Goal: Task Accomplishment & Management: Use online tool/utility

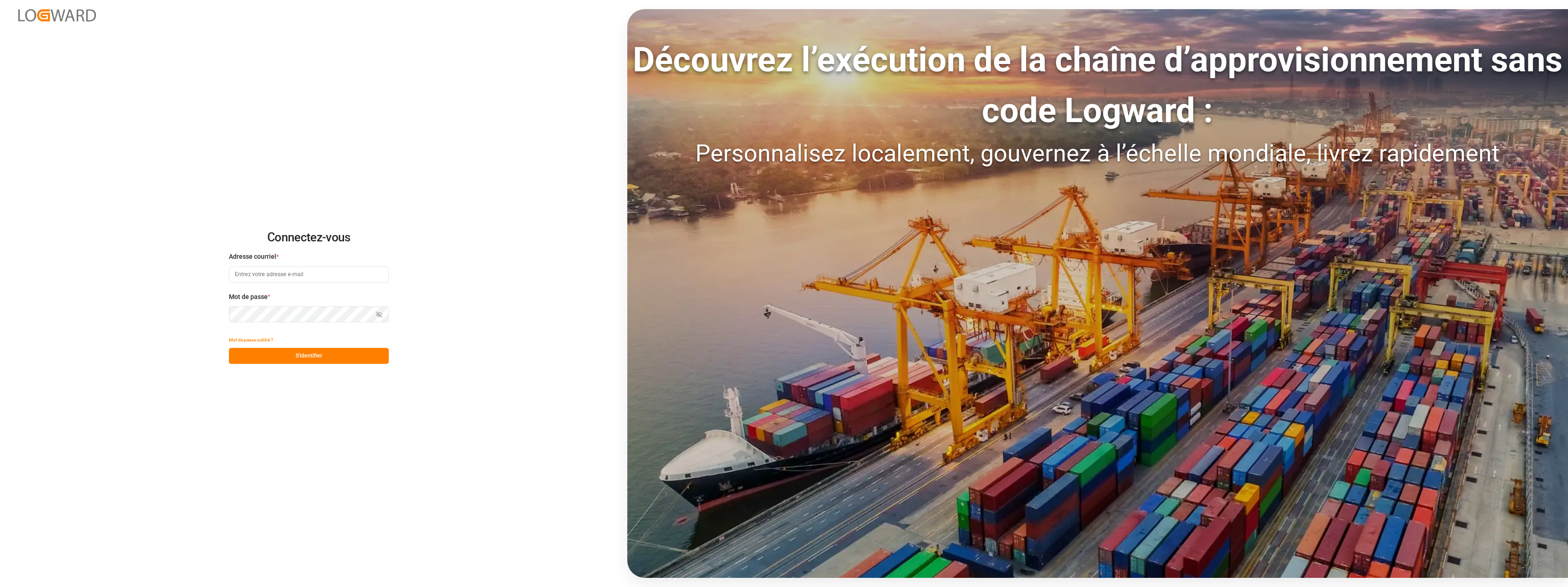
type input "[EMAIL_ADDRESS][DOMAIN_NAME]"
click at [316, 355] on button "S'identifier" at bounding box center [309, 356] width 160 height 16
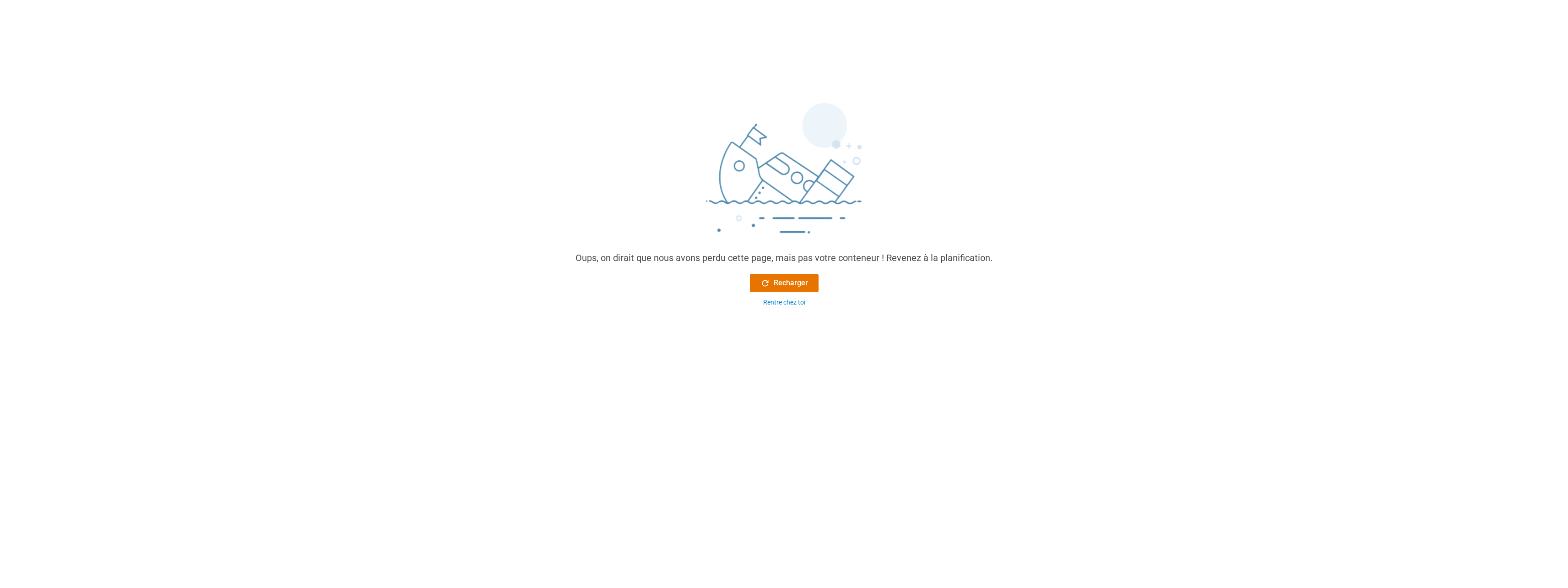
click at [781, 306] on div "Rentre chez toi" at bounding box center [784, 303] width 42 height 10
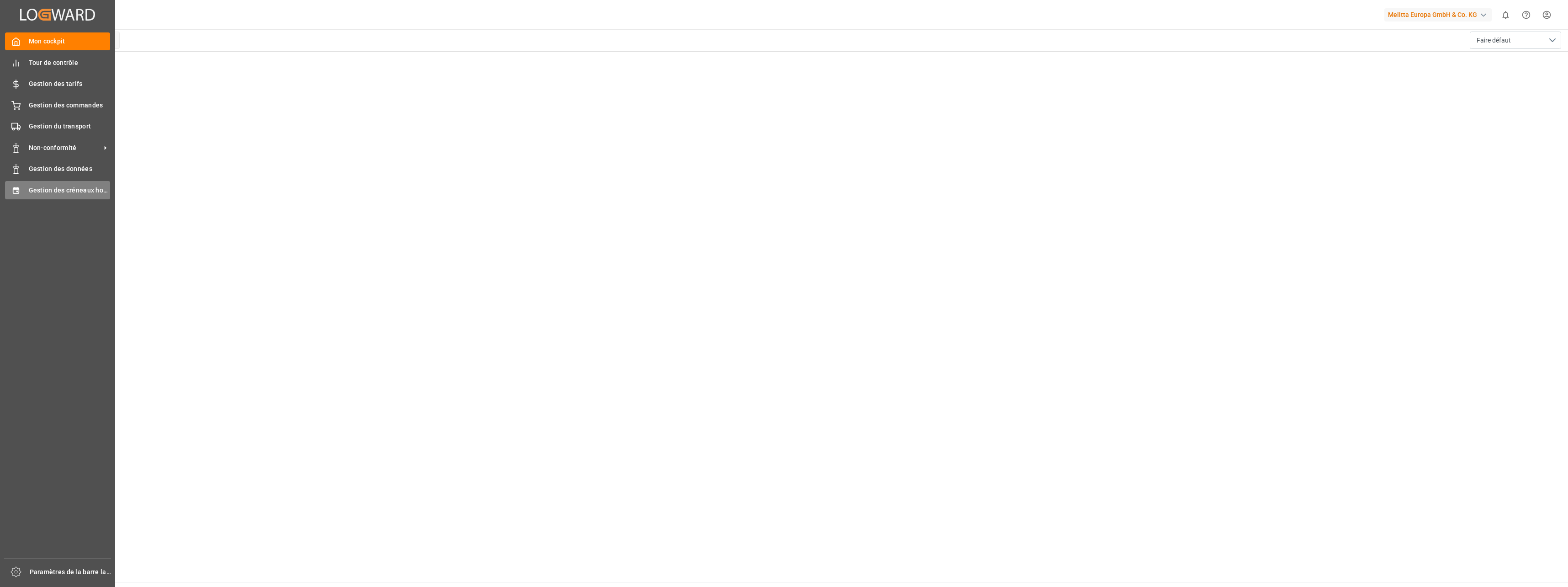
click at [71, 195] on div "Gestion des créneaux horaires Gestion des créneaux horaires" at bounding box center [57, 189] width 105 height 18
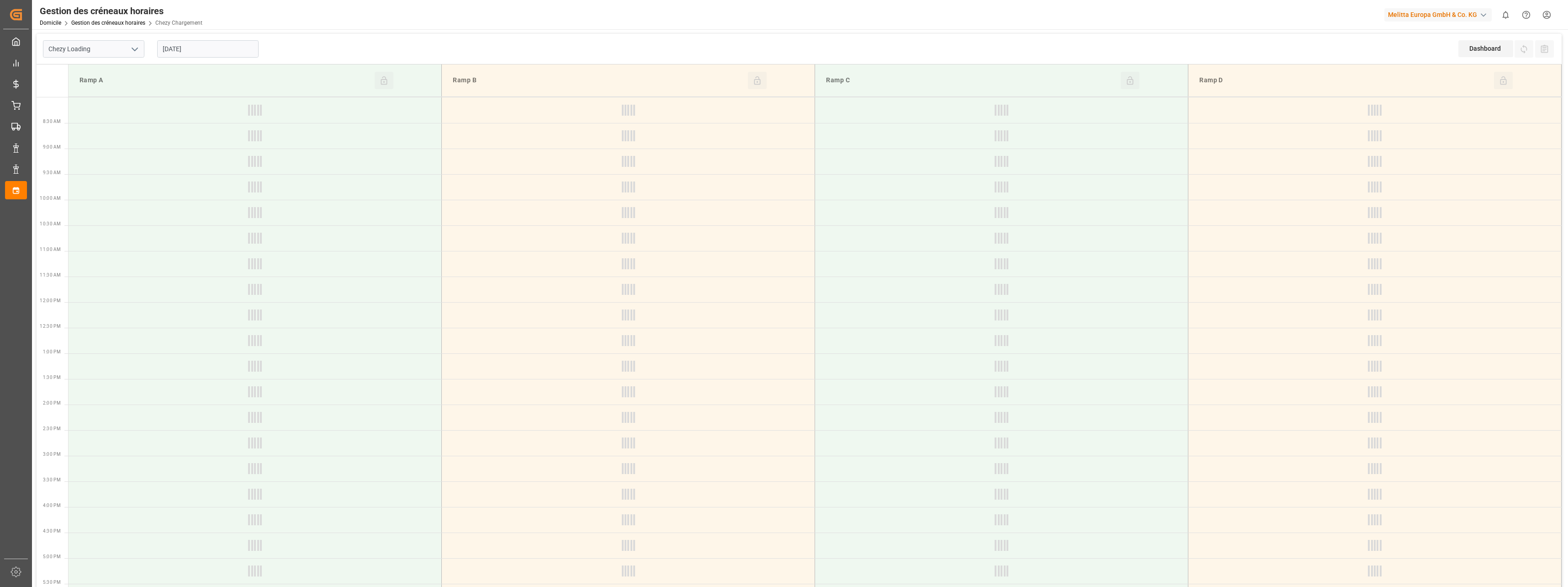
type input "Chezy Loading"
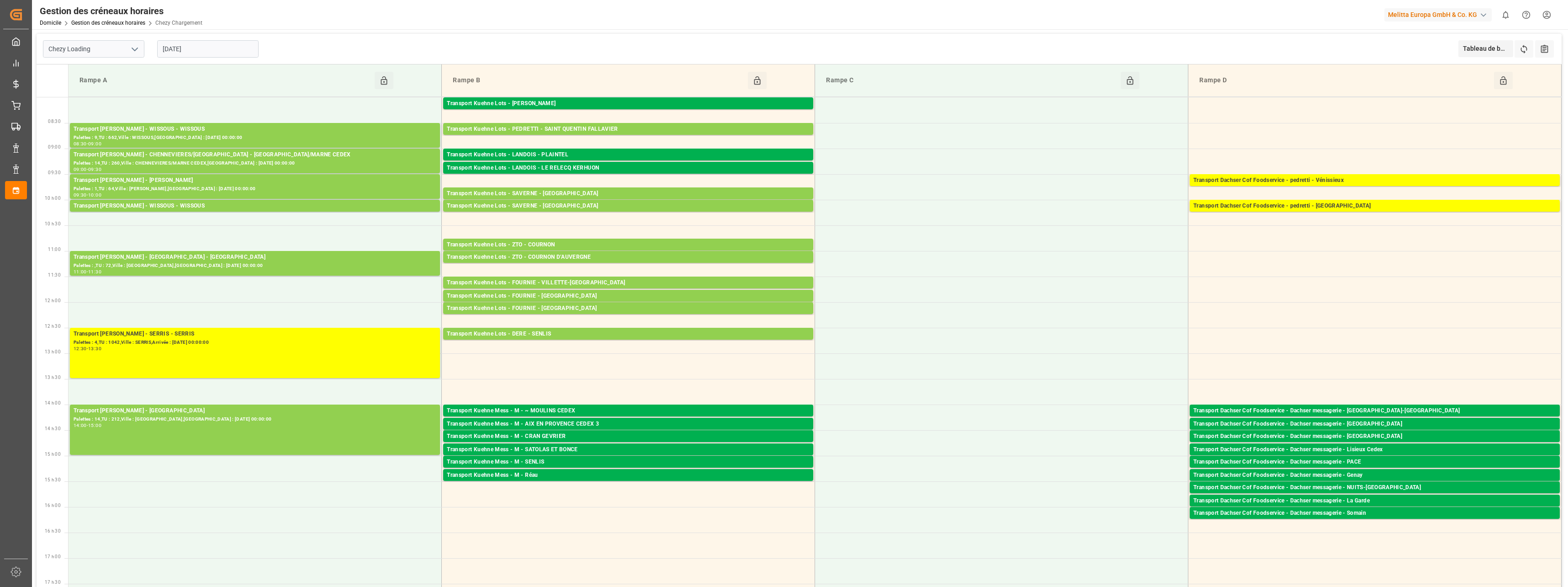
click at [1013, 61] on div "Chezy Loading 23-09-2025 Tableau de bord View Dashboard Refresh Time Slots All …" at bounding box center [799, 49] width 1525 height 30
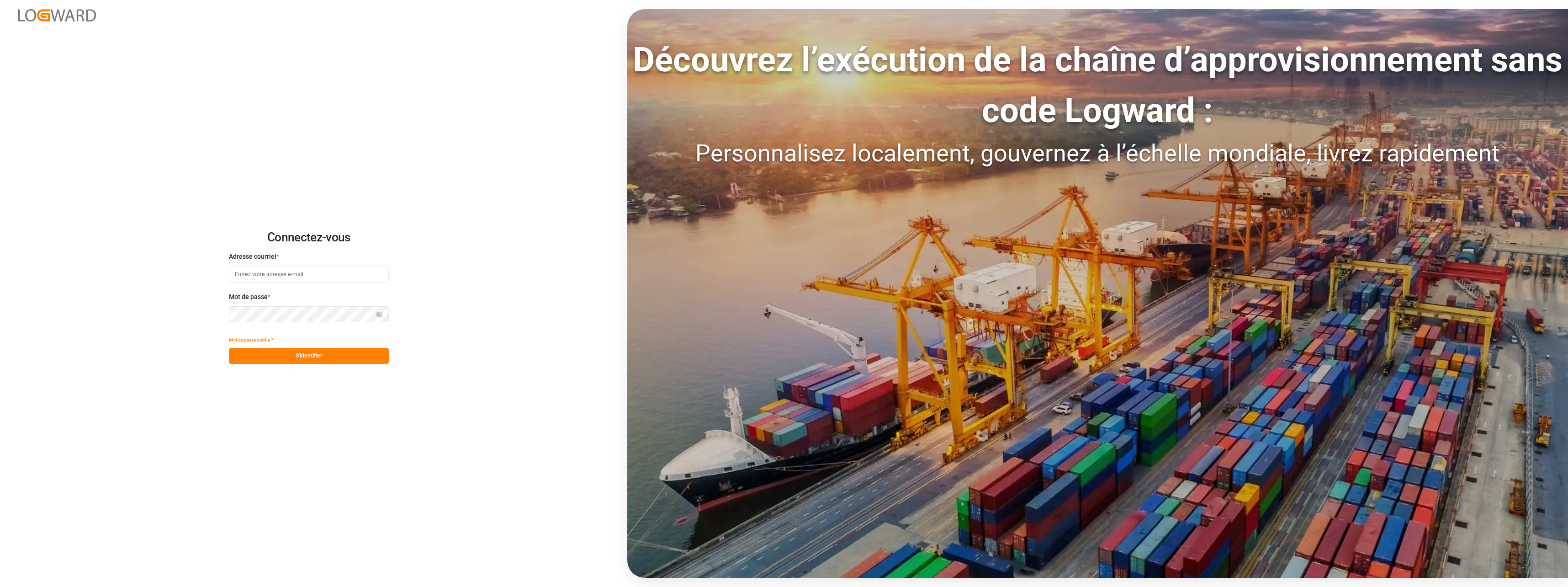
type input "[EMAIL_ADDRESS][DOMAIN_NAME]"
drag, startPoint x: 301, startPoint y: 354, endPoint x: 308, endPoint y: 346, distance: 10.6
click at [301, 354] on button "S'identifier" at bounding box center [309, 356] width 160 height 16
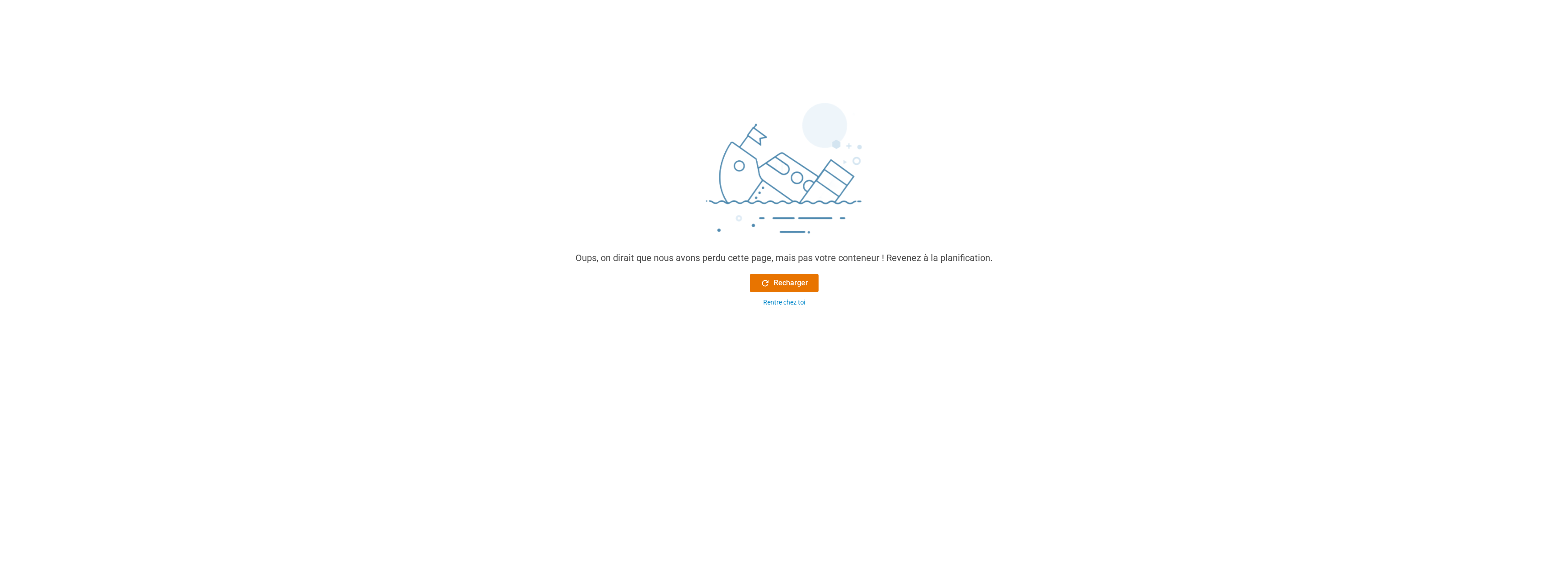
click at [781, 300] on div "Rentre chez toi" at bounding box center [784, 303] width 42 height 10
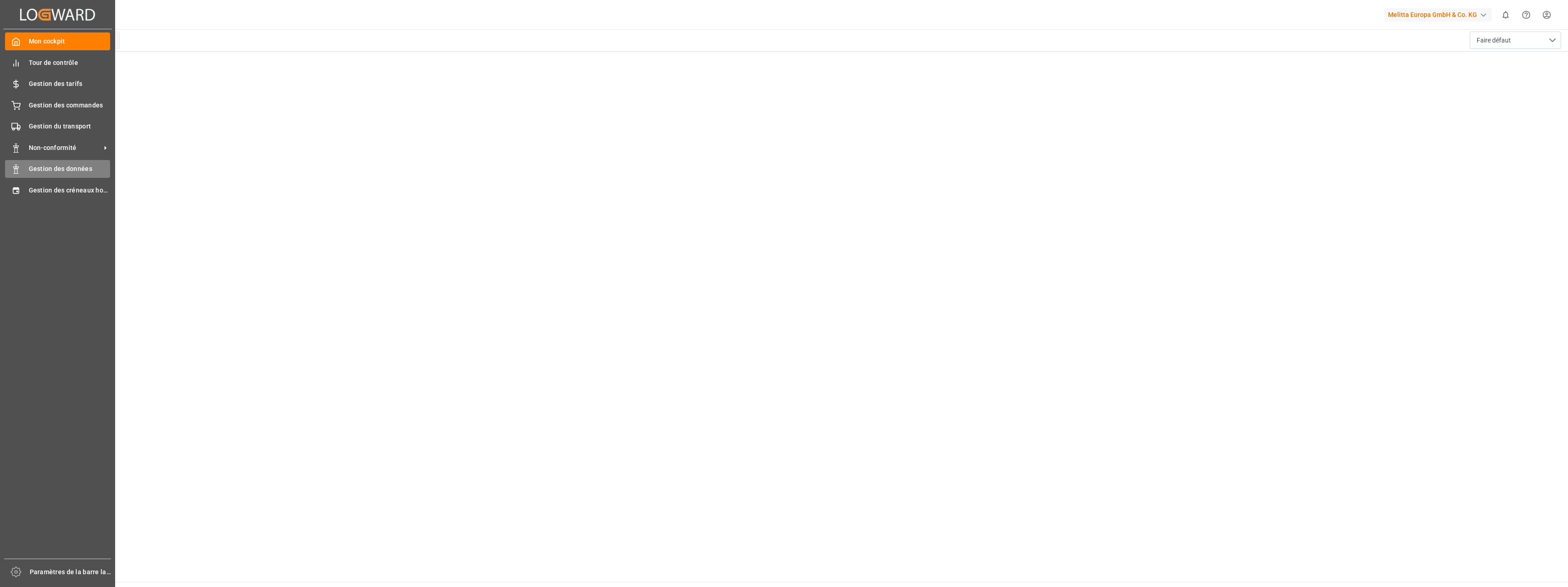
click at [56, 173] on span "Gestion des données" at bounding box center [69, 169] width 82 height 10
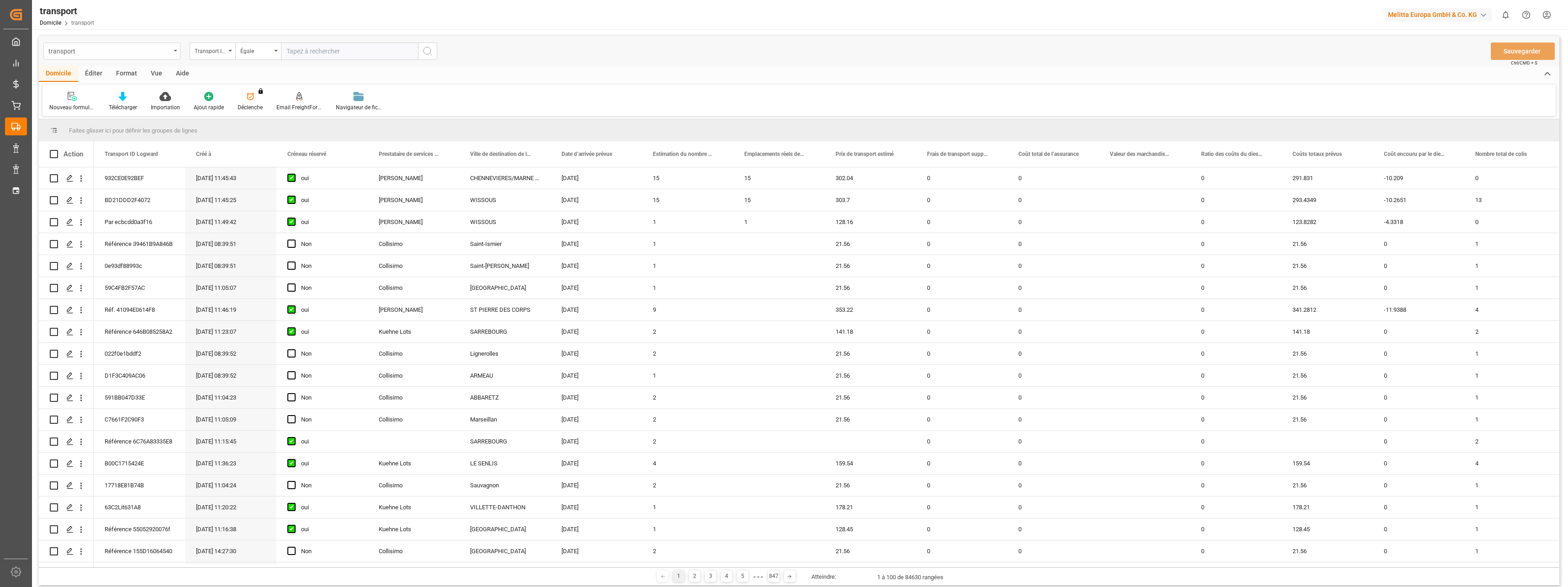
click at [173, 51] on icon "Ouvrir le menu" at bounding box center [175, 51] width 4 height 2
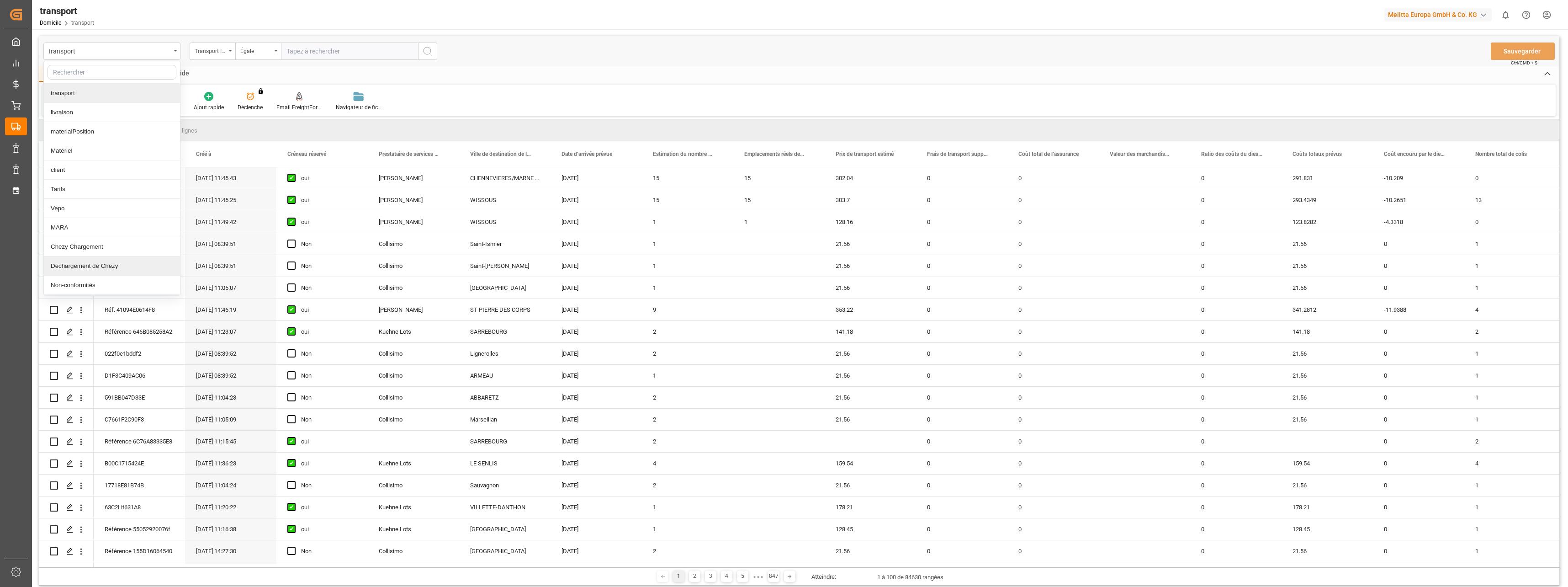
click at [107, 267] on div "Déchargement de Chezy" at bounding box center [112, 266] width 136 height 19
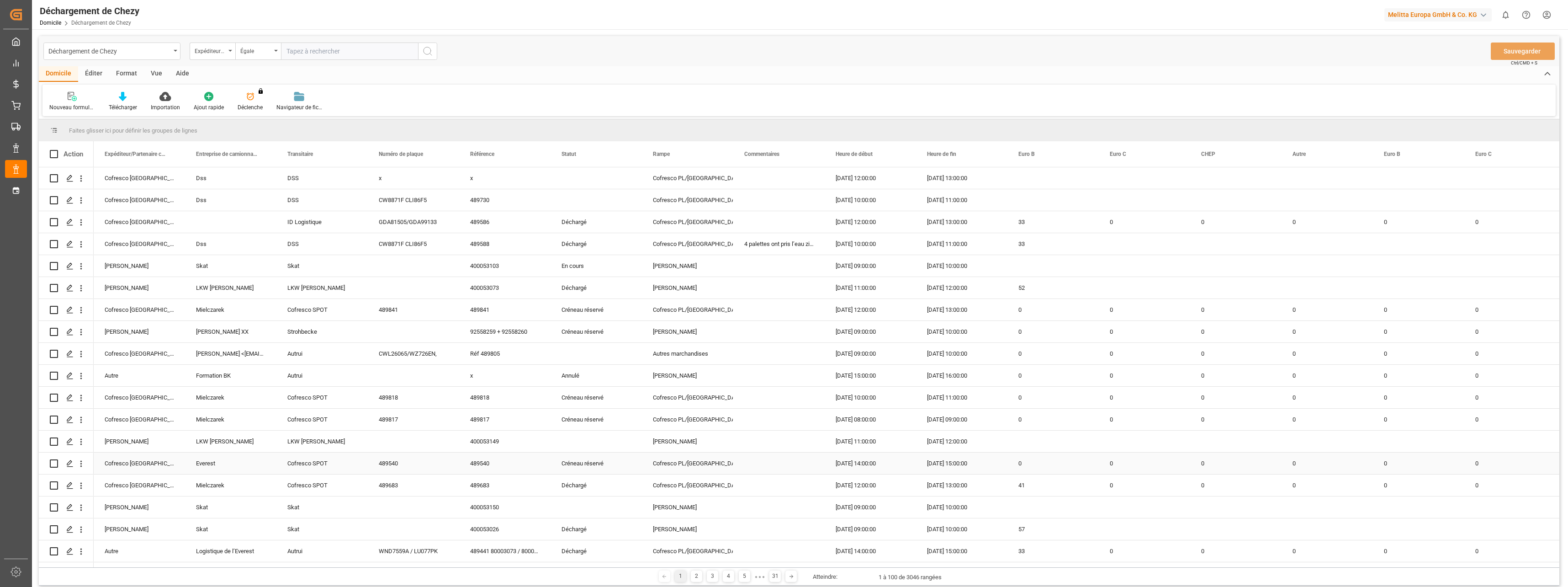
click at [991, 153] on span at bounding box center [993, 154] width 9 height 9
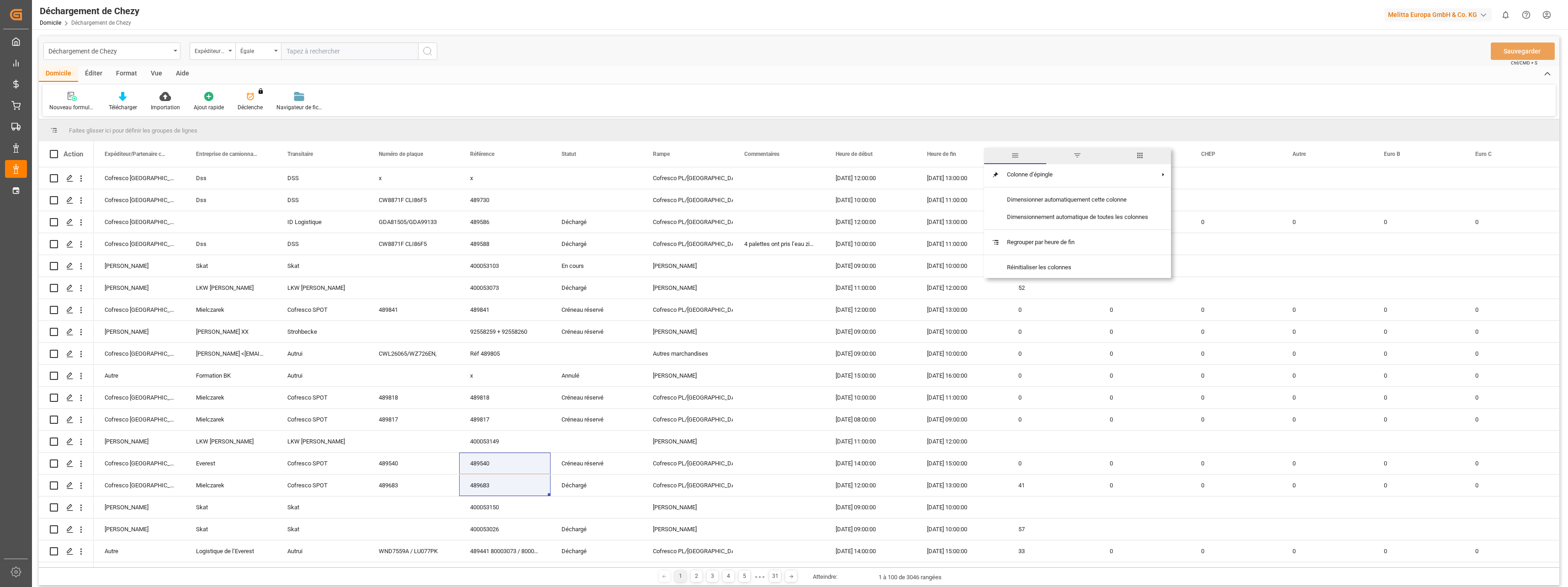
click at [1081, 155] on span "filtre" at bounding box center [1077, 155] width 9 height 9
click at [1116, 82] on div "Domicile Éditer Format Vue Aide" at bounding box center [799, 74] width 1521 height 16
click at [994, 152] on span at bounding box center [993, 154] width 9 height 9
click at [1074, 181] on span "Opérateur de filtrage" at bounding box center [1075, 181] width 9 height 9
click at [1029, 224] on span "Plus grand que" at bounding box center [1010, 224] width 38 height 7
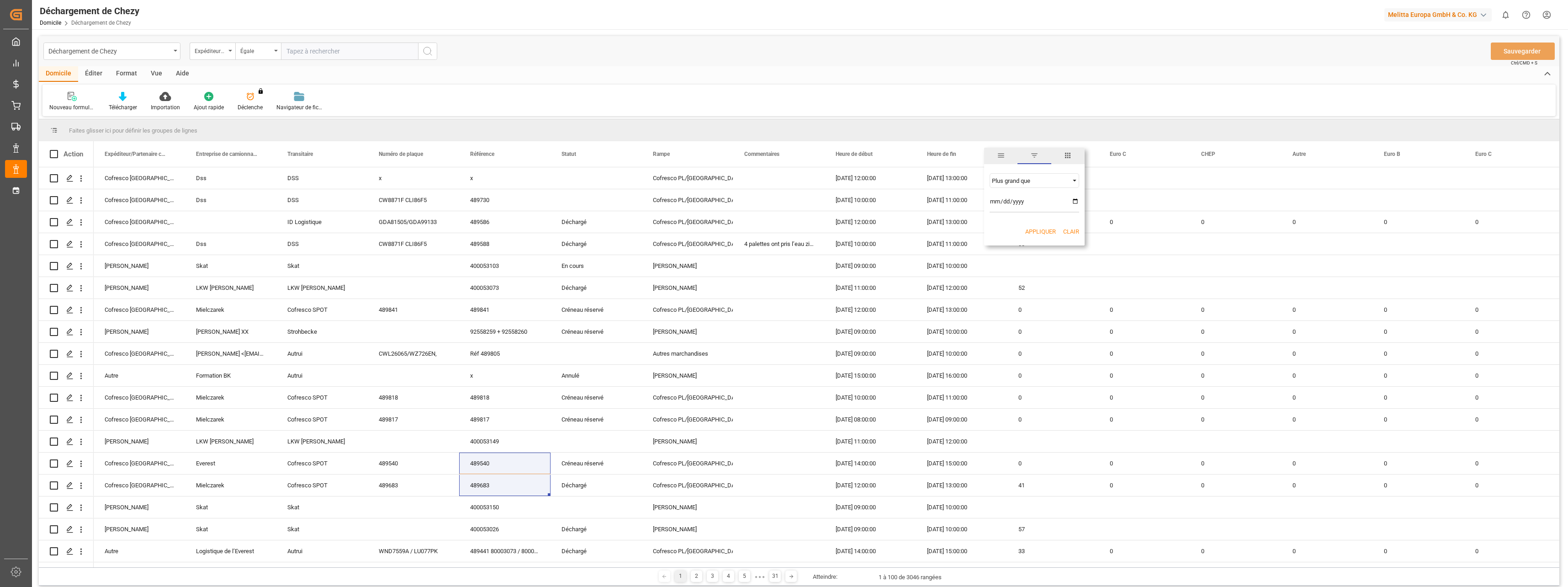
click at [999, 154] on span "Généralités" at bounding box center [1001, 155] width 9 height 9
click at [1233, 248] on div "Appuyez sur ESPACE pour sélectionner cette rangée." at bounding box center [1236, 244] width 91 height 21
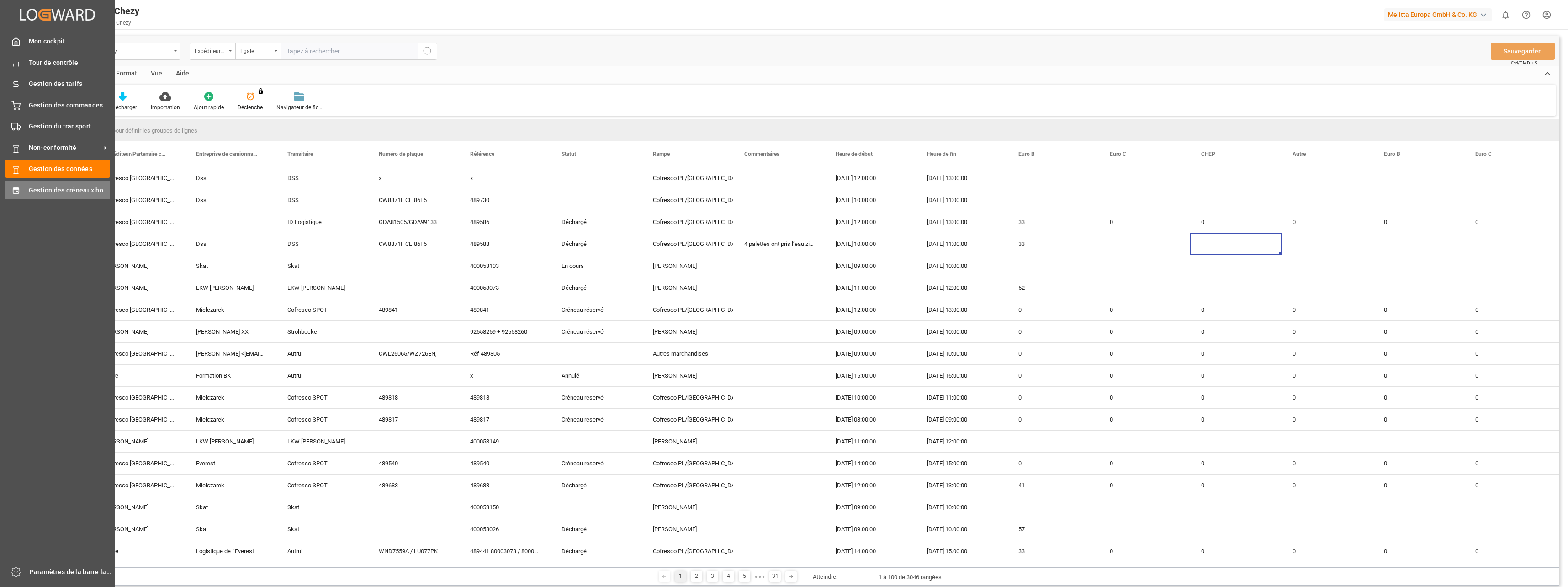
click at [54, 189] on span "Gestion des créneaux horaires" at bounding box center [69, 191] width 82 height 10
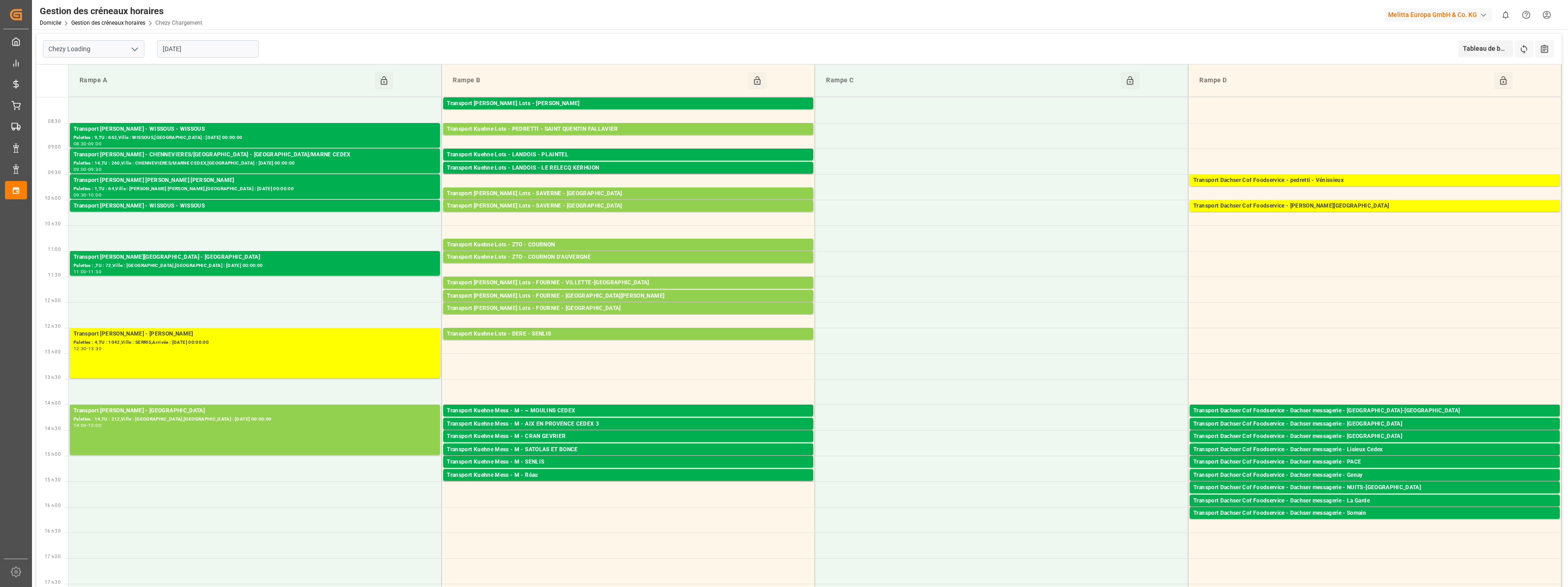
click at [139, 46] on icon "Ouvrir le menu" at bounding box center [135, 49] width 11 height 11
click at [105, 90] on div "Déchargement de Chezy" at bounding box center [93, 90] width 100 height 21
type input "Chezy Unloading"
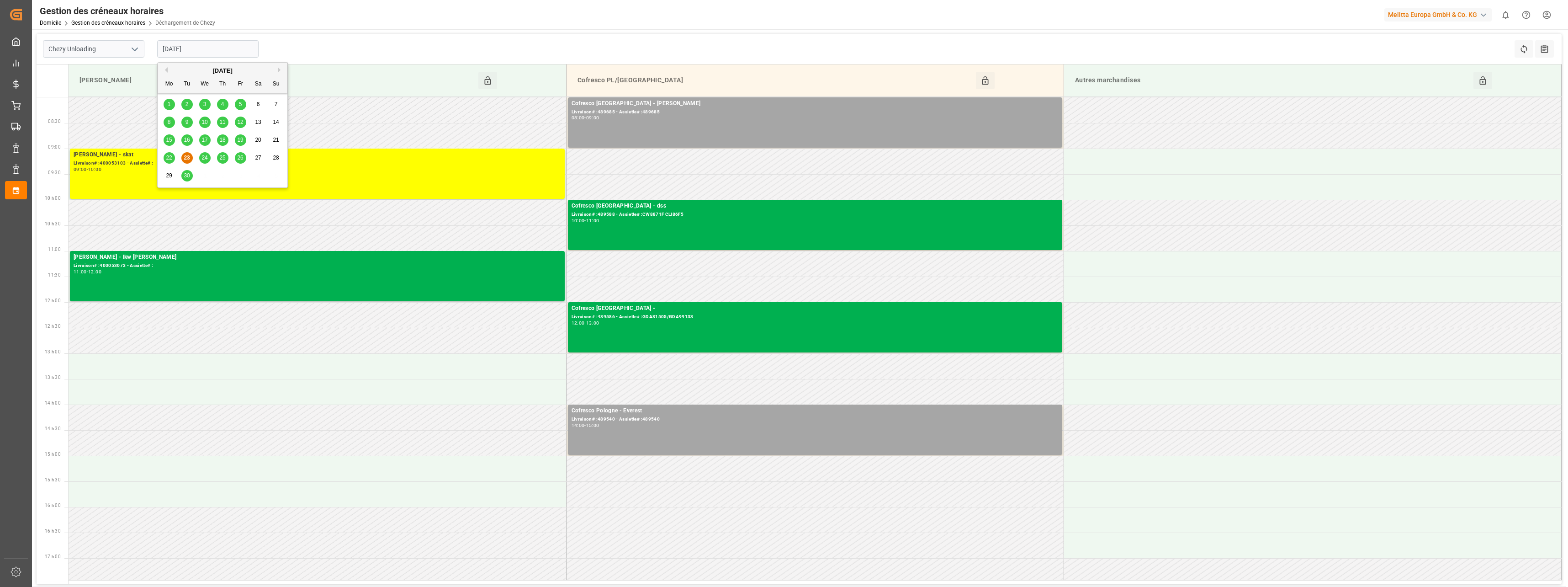
click at [211, 46] on input "[DATE]" at bounding box center [208, 49] width 102 height 18
click at [167, 160] on span "22" at bounding box center [169, 158] width 6 height 7
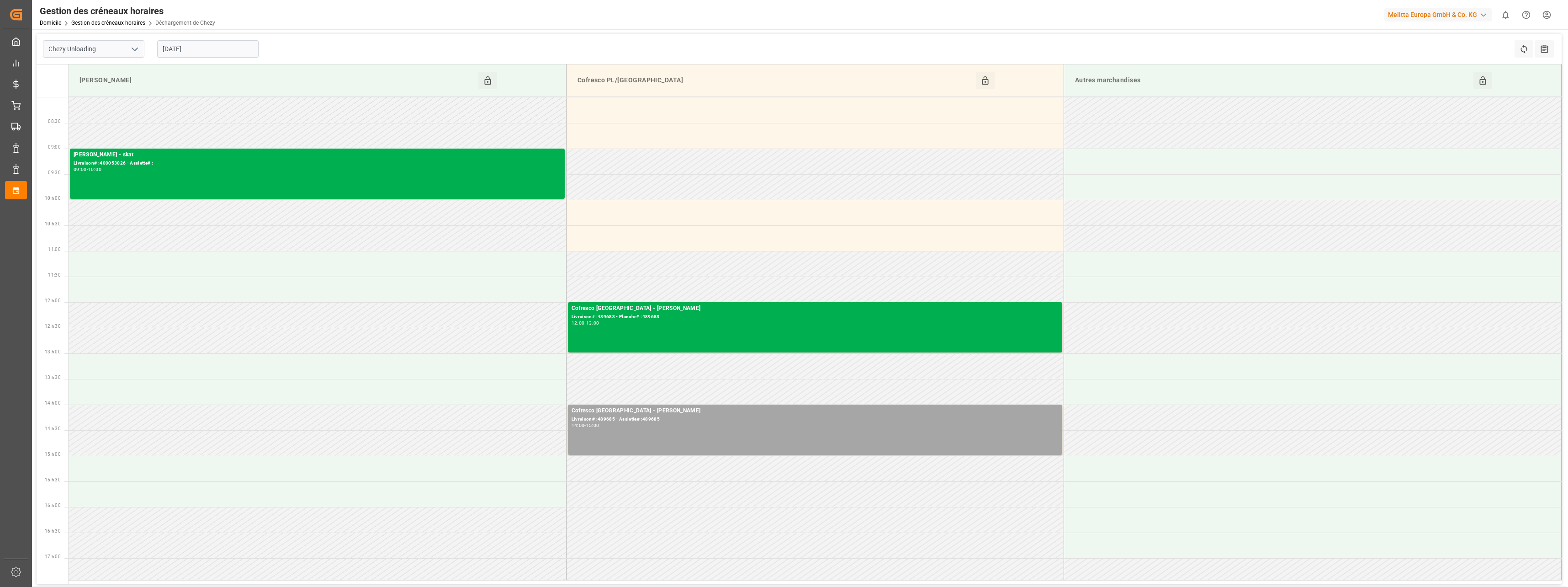
click at [196, 49] on input "[DATE]" at bounding box center [208, 49] width 102 height 18
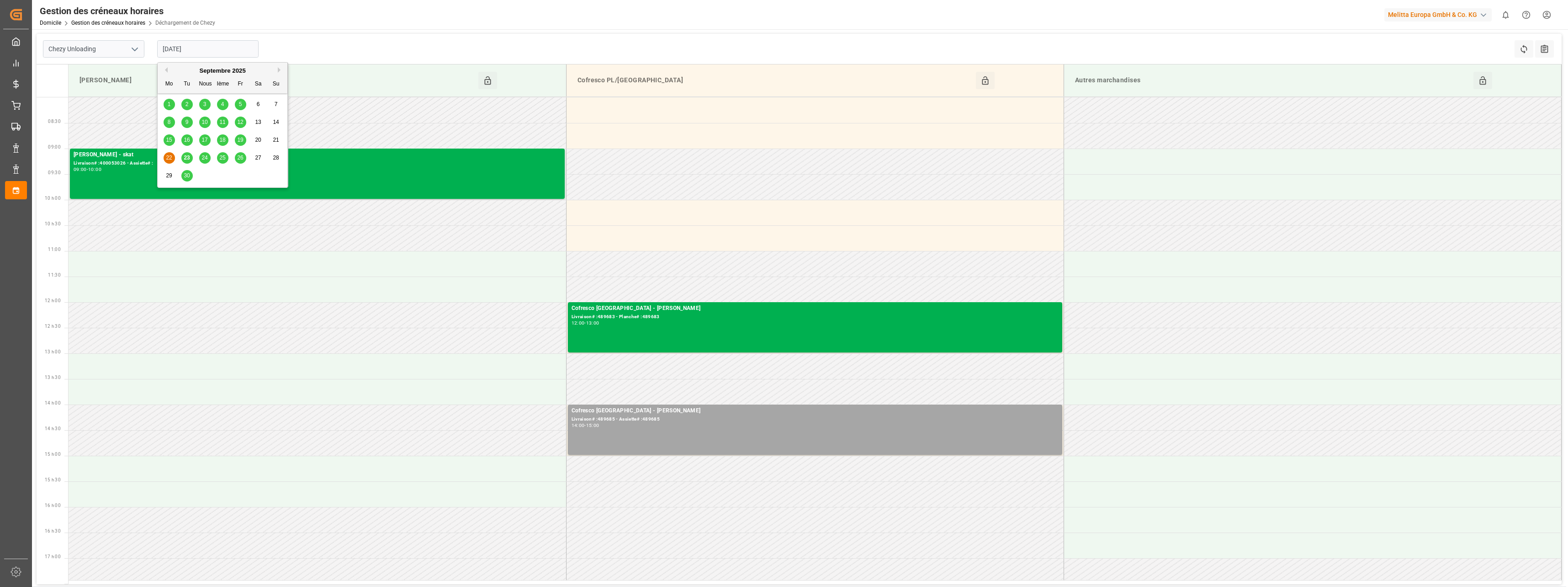
click at [240, 139] on span "19" at bounding box center [240, 139] width 6 height 7
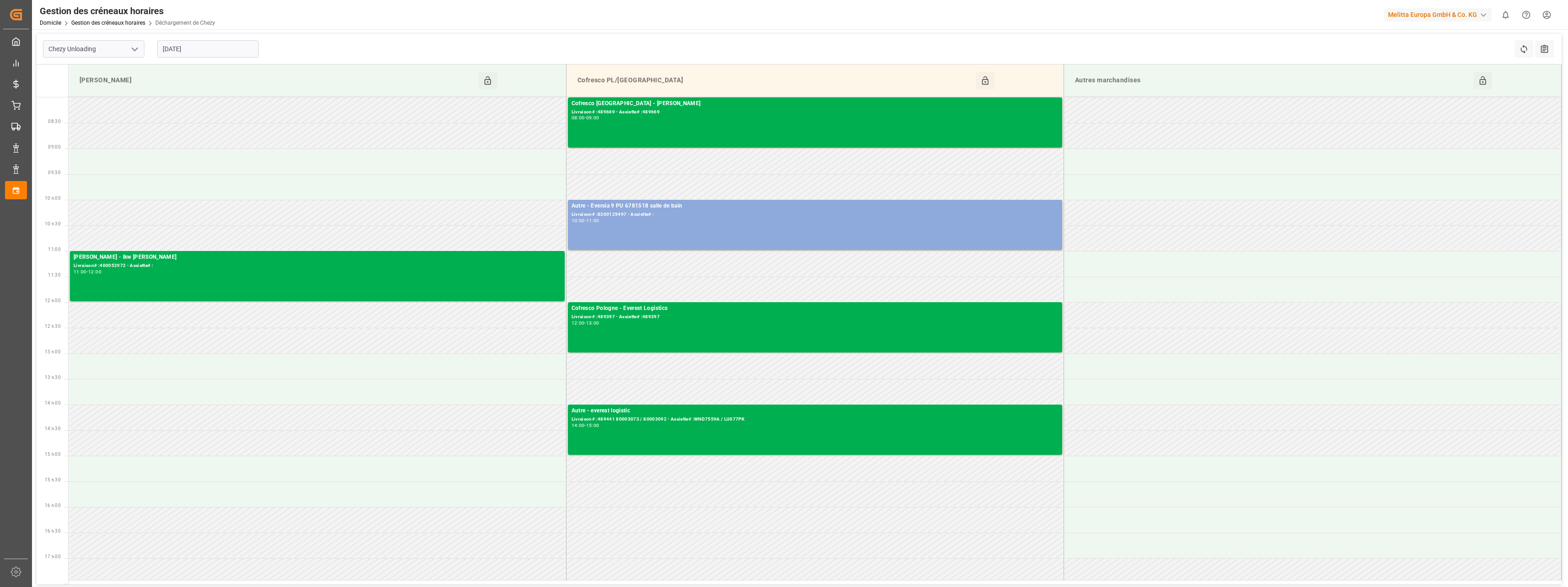
click at [191, 50] on input "[DATE]" at bounding box center [208, 49] width 102 height 18
click at [223, 139] on span "18" at bounding box center [222, 139] width 6 height 7
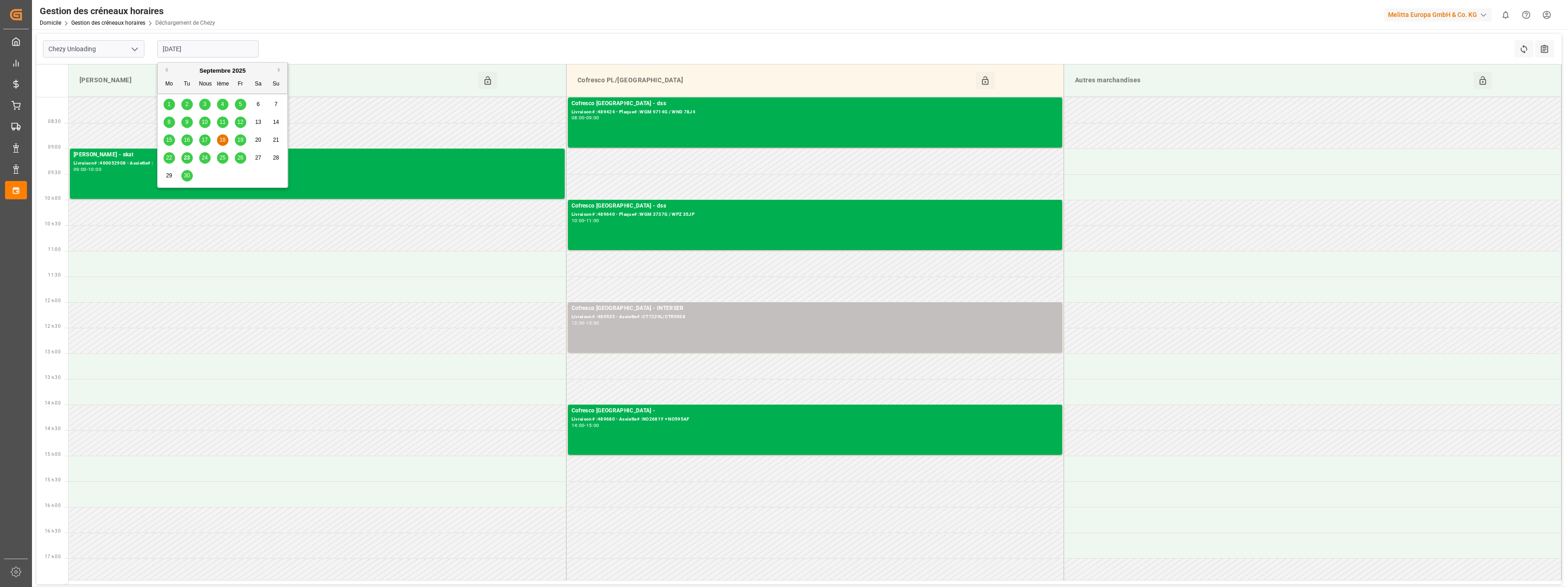
drag, startPoint x: 220, startPoint y: 52, endPoint x: 212, endPoint y: 93, distance: 41.8
click at [220, 52] on input "[DATE]" at bounding box center [208, 49] width 102 height 18
click at [204, 160] on span "24" at bounding box center [205, 158] width 6 height 7
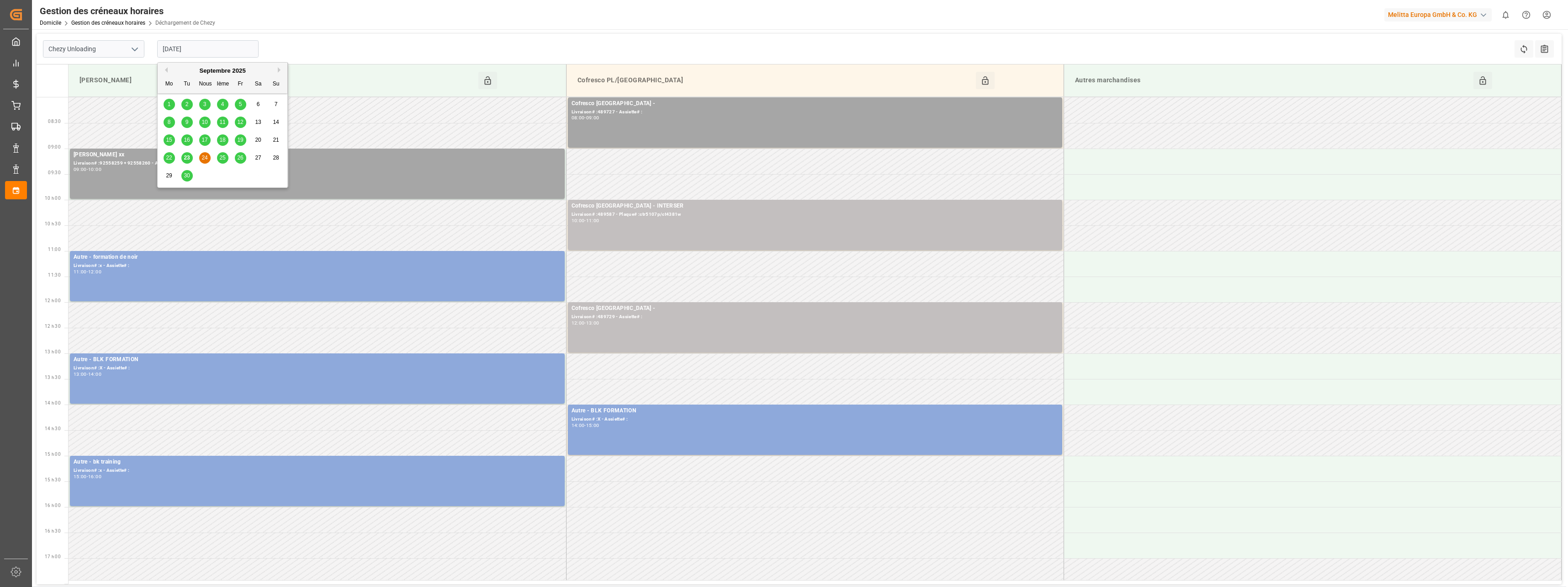
click at [215, 53] on input "[DATE]" at bounding box center [208, 49] width 102 height 18
click at [221, 156] on span "25" at bounding box center [222, 158] width 6 height 7
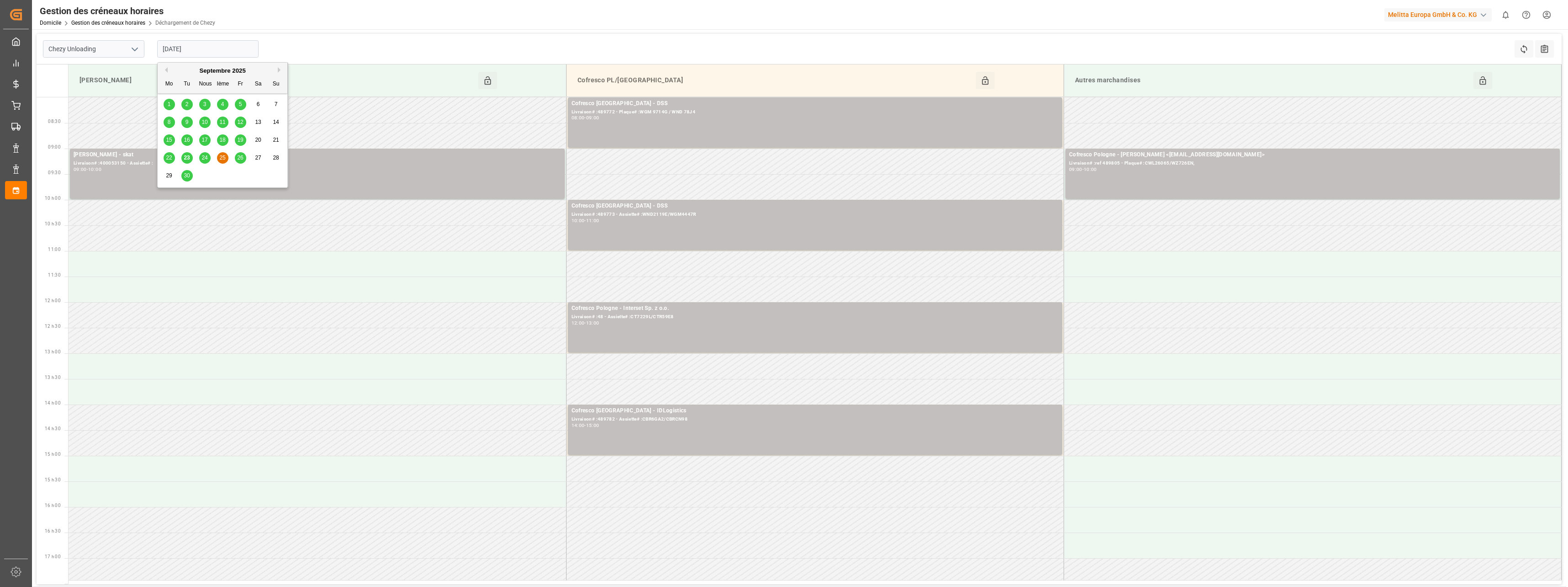
click at [214, 50] on input "[DATE]" at bounding box center [208, 49] width 102 height 18
click at [247, 152] on div "22 23 24 25 26 27 28" at bounding box center [222, 158] width 125 height 18
click at [240, 160] on span "26" at bounding box center [240, 158] width 6 height 7
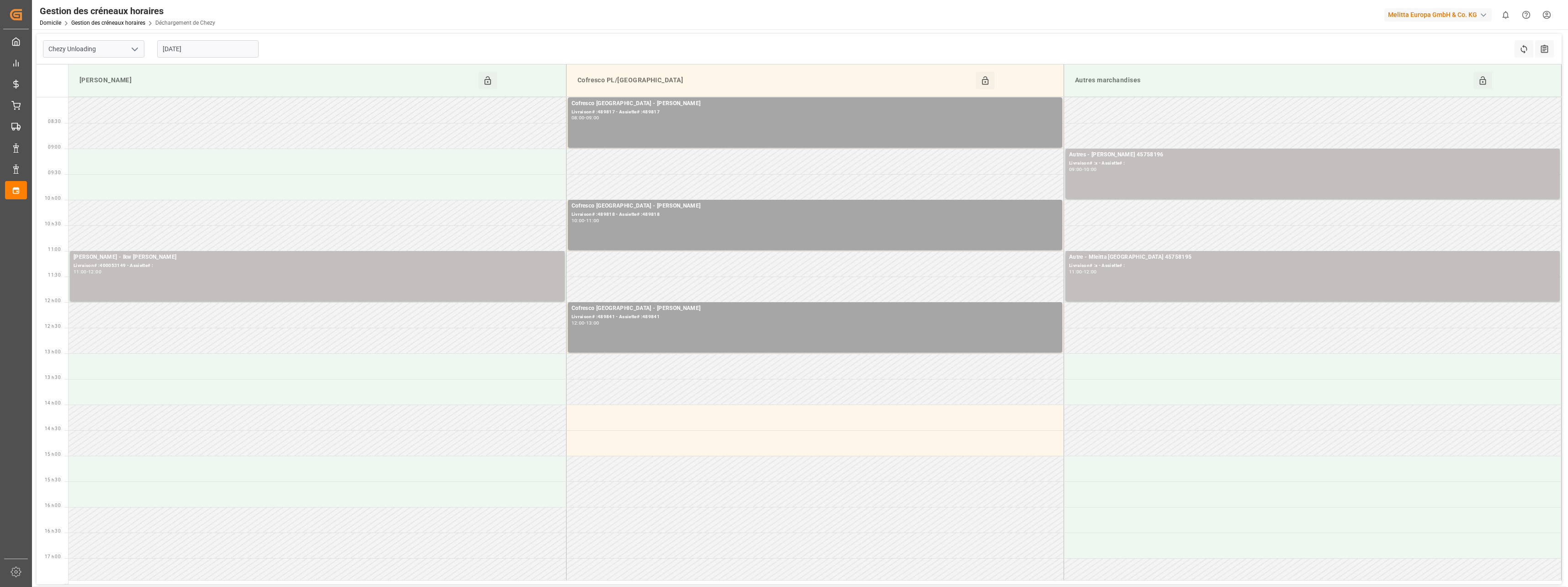
click at [135, 49] on icon "Ouvrir le menu" at bounding box center [135, 49] width 11 height 11
click at [225, 43] on input "[DATE]" at bounding box center [208, 49] width 102 height 18
click at [186, 158] on span "23" at bounding box center [187, 158] width 6 height 7
type input "[DATE]"
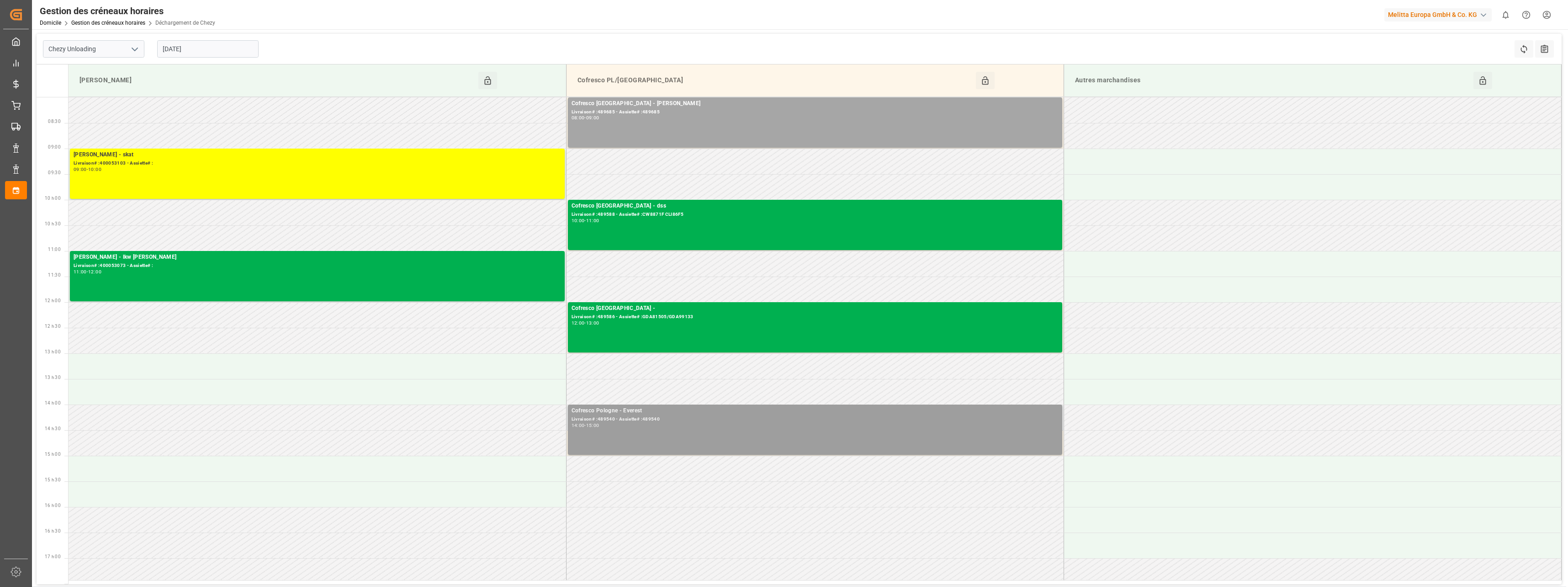
click at [615, 419] on div "Livraison# :489540 - Assiette# :489540" at bounding box center [815, 419] width 487 height 8
click at [1115, 452] on button "Ouvrir" at bounding box center [1114, 452] width 64 height 11
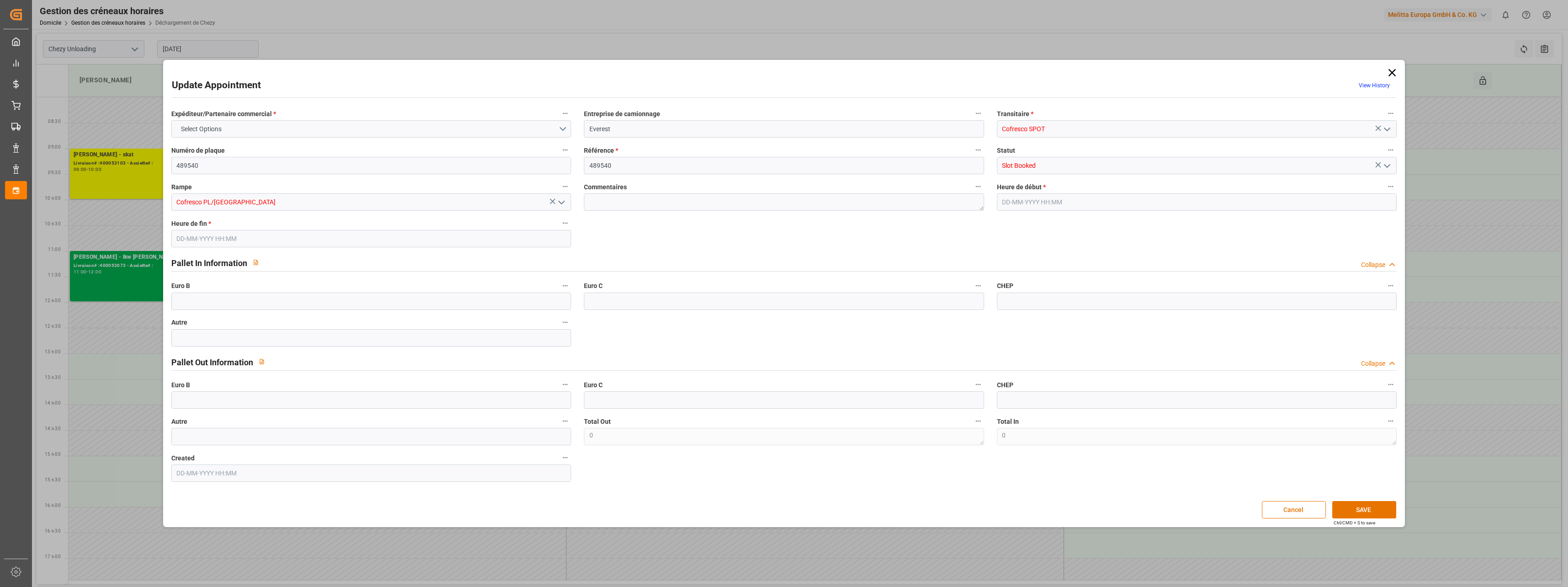
type input "0"
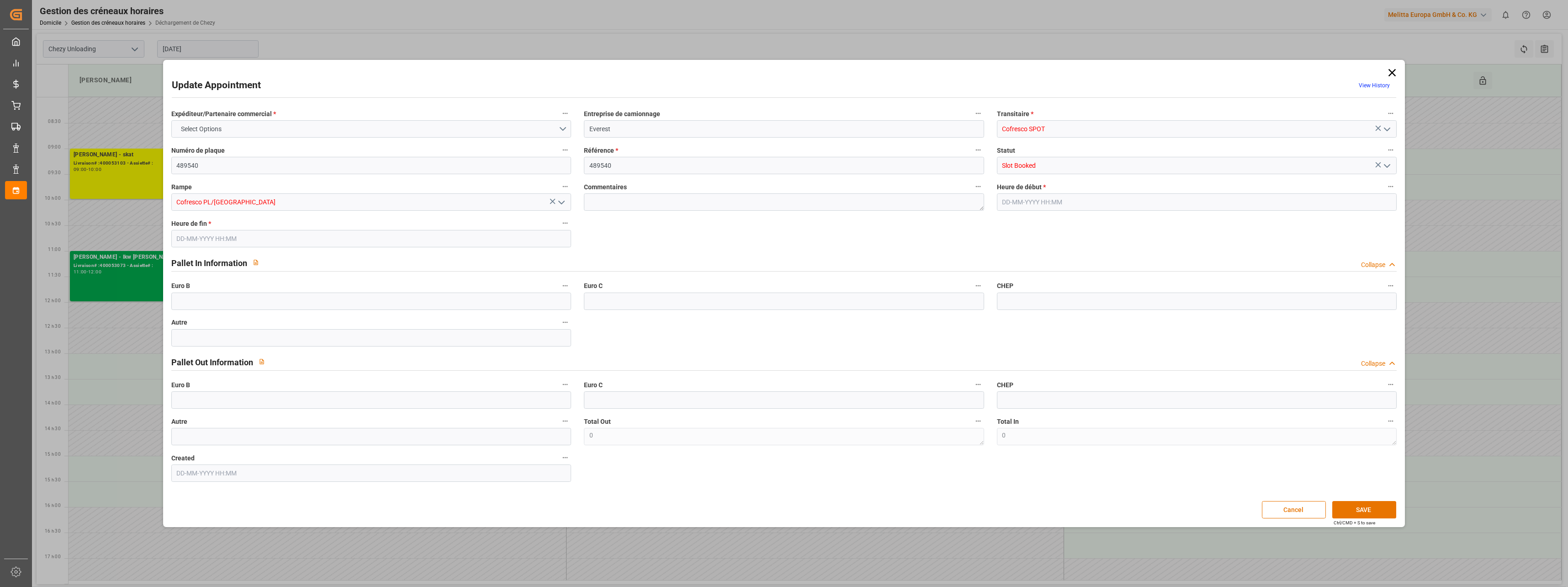
type input "0"
type input "[DATE] 14:00"
type input "[DATE] 15:00"
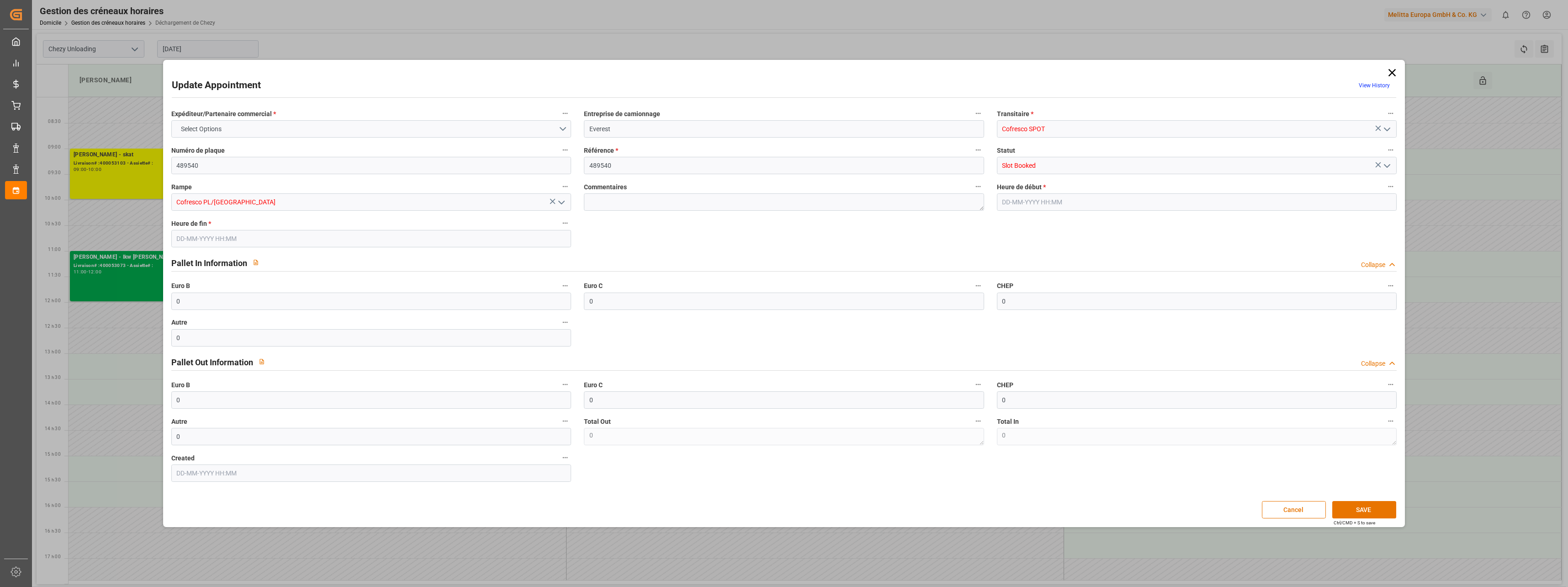
type input "[DATE] 11:30"
click at [1393, 77] on icon at bounding box center [1392, 72] width 13 height 13
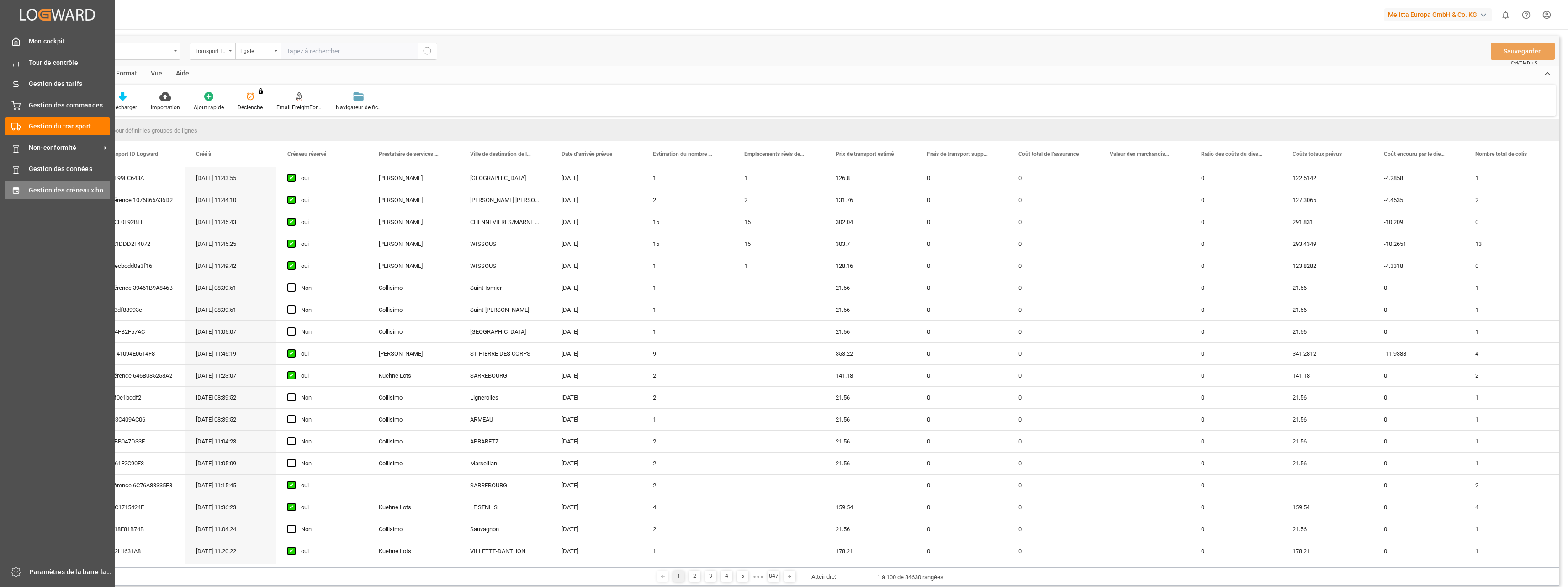
click at [29, 193] on span "Gestion des créneaux horaires" at bounding box center [69, 191] width 82 height 10
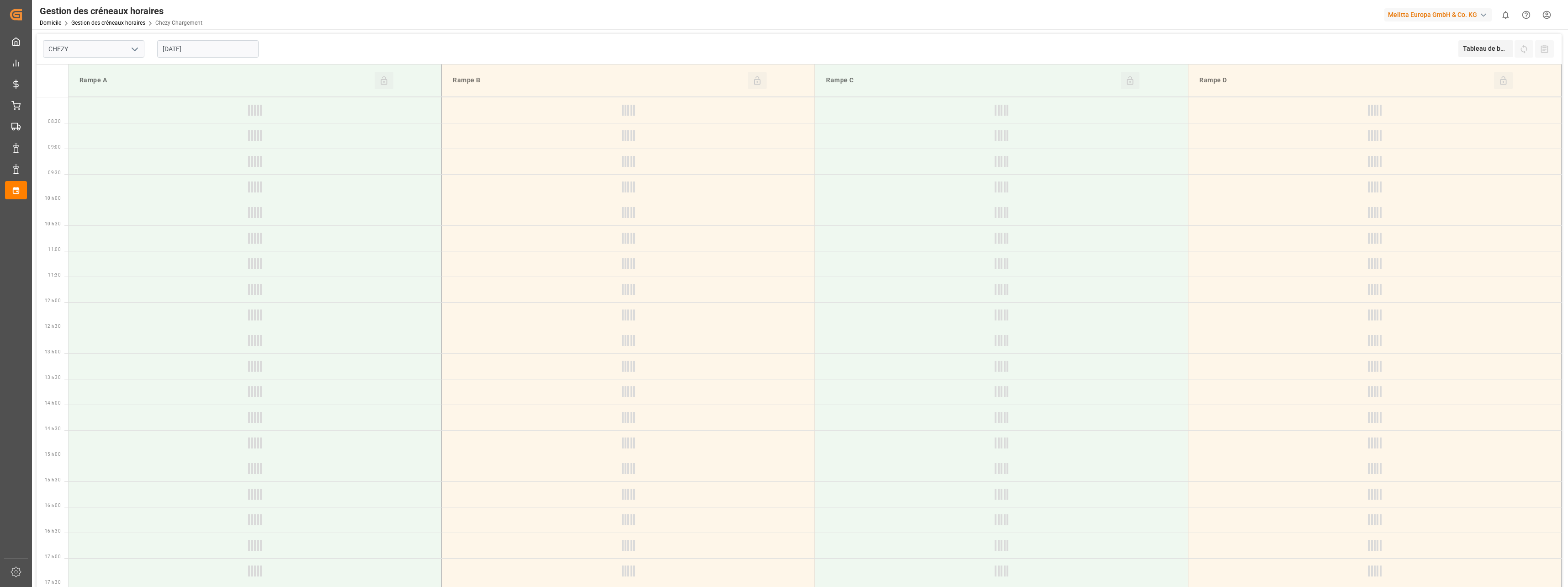
type input "Chezy Loading"
